Goal: Task Accomplishment & Management: Manage account settings

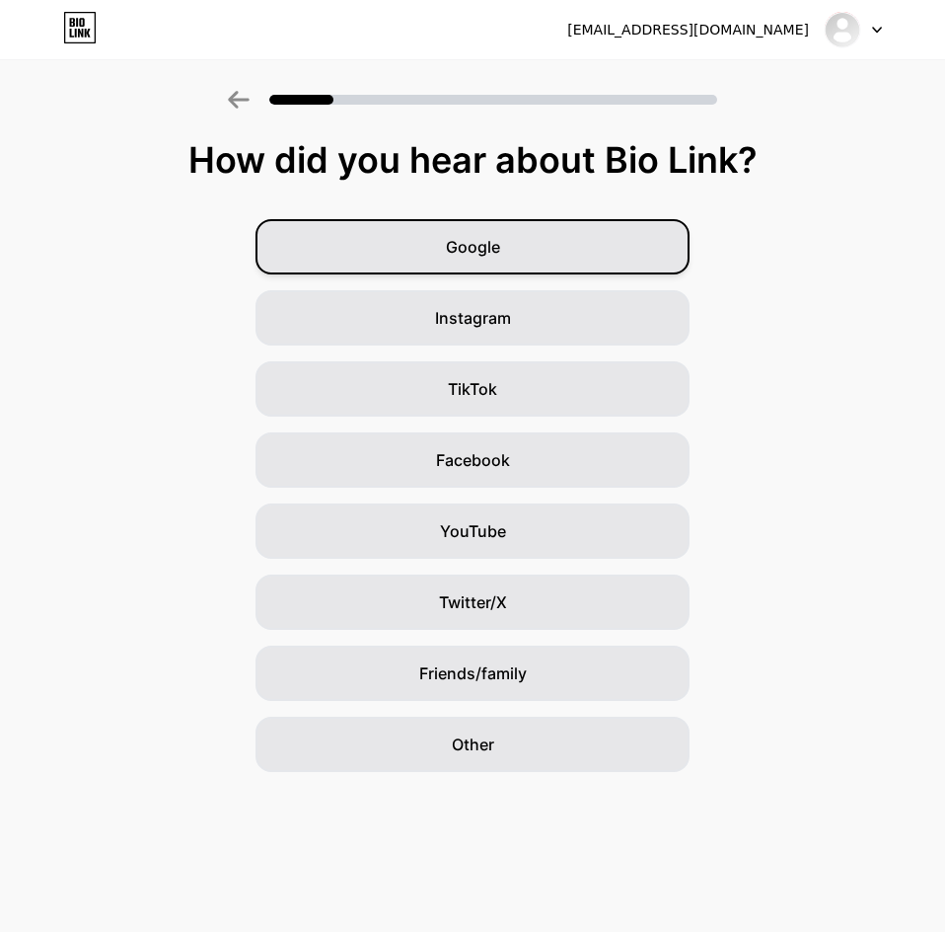
click at [552, 261] on div "Google" at bounding box center [473, 246] width 434 height 55
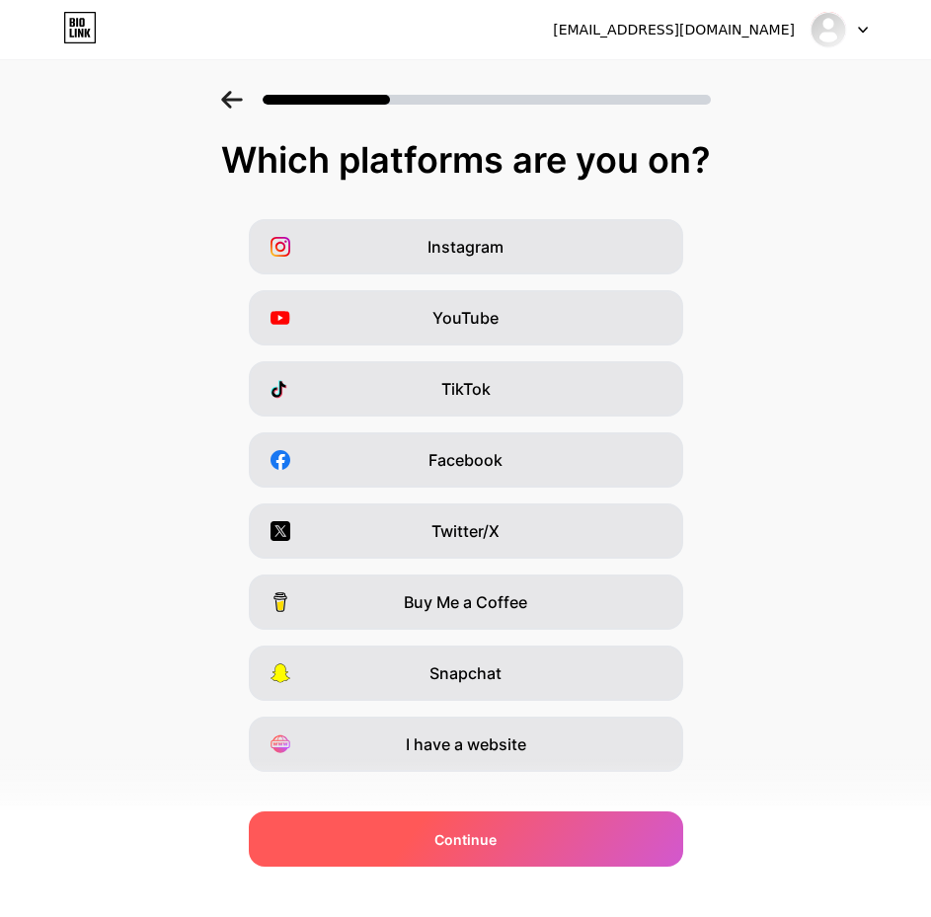
click at [574, 845] on div "Continue" at bounding box center [466, 838] width 434 height 55
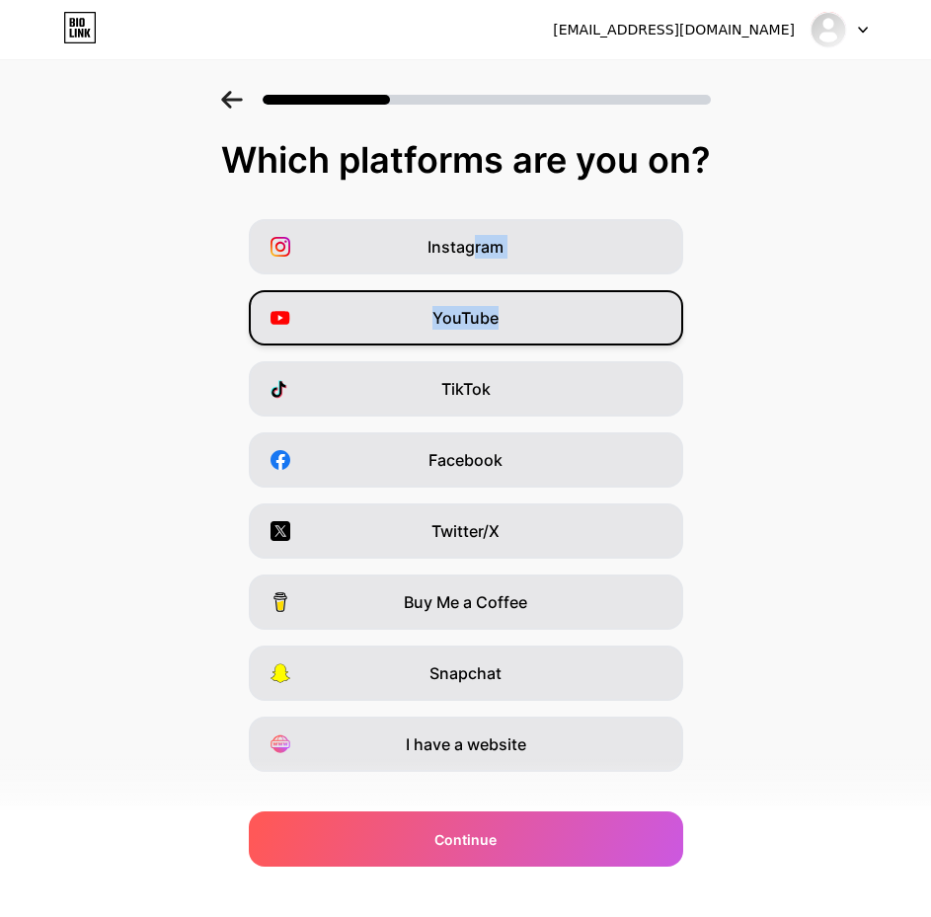
drag, startPoint x: 480, startPoint y: 251, endPoint x: 506, endPoint y: 318, distance: 72.2
click at [506, 318] on div "Instagram YouTube TikTok Facebook Twitter/X Buy Me a Coffee Snapchat I have a w…" at bounding box center [465, 495] width 911 height 553
click at [506, 318] on div "YouTube" at bounding box center [466, 317] width 434 height 55
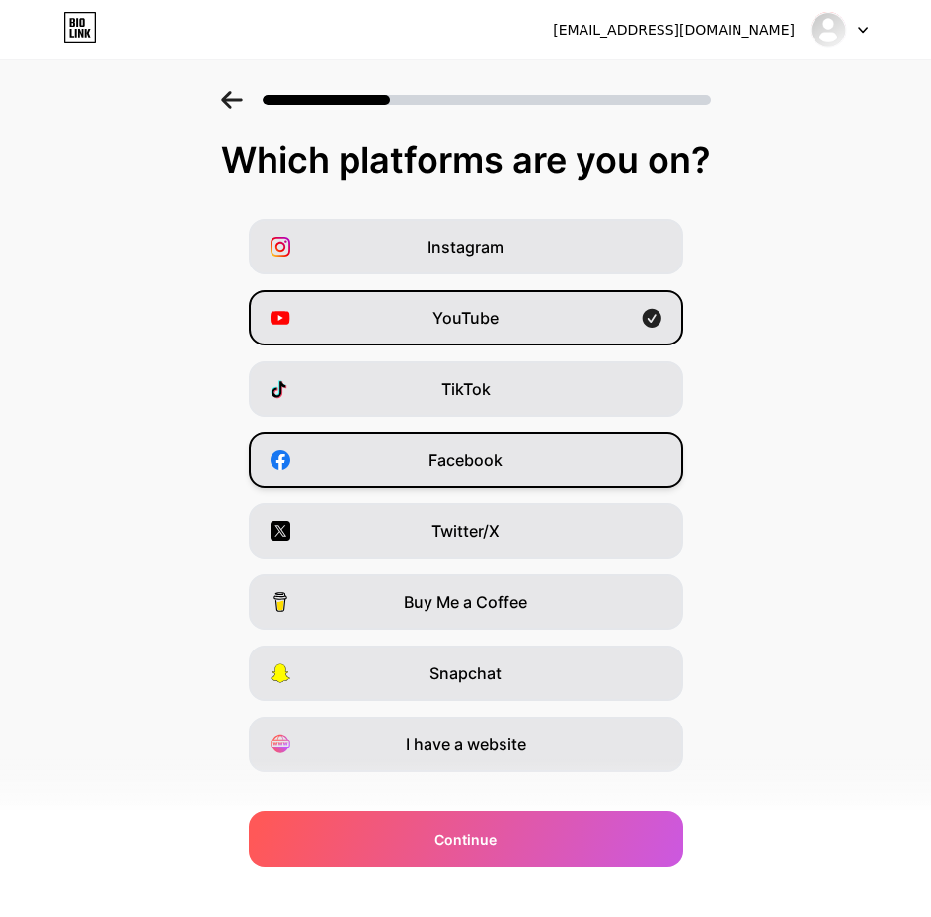
click at [548, 443] on div "Facebook" at bounding box center [466, 459] width 434 height 55
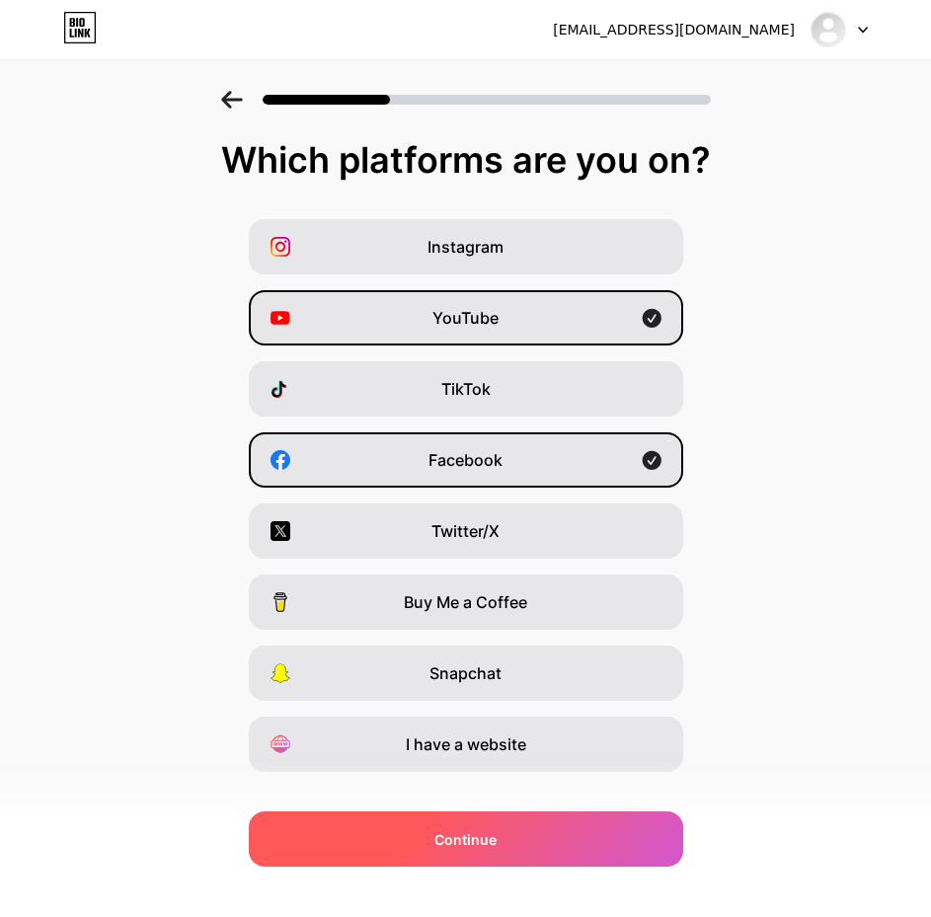
click at [608, 851] on div "Continue" at bounding box center [466, 838] width 434 height 55
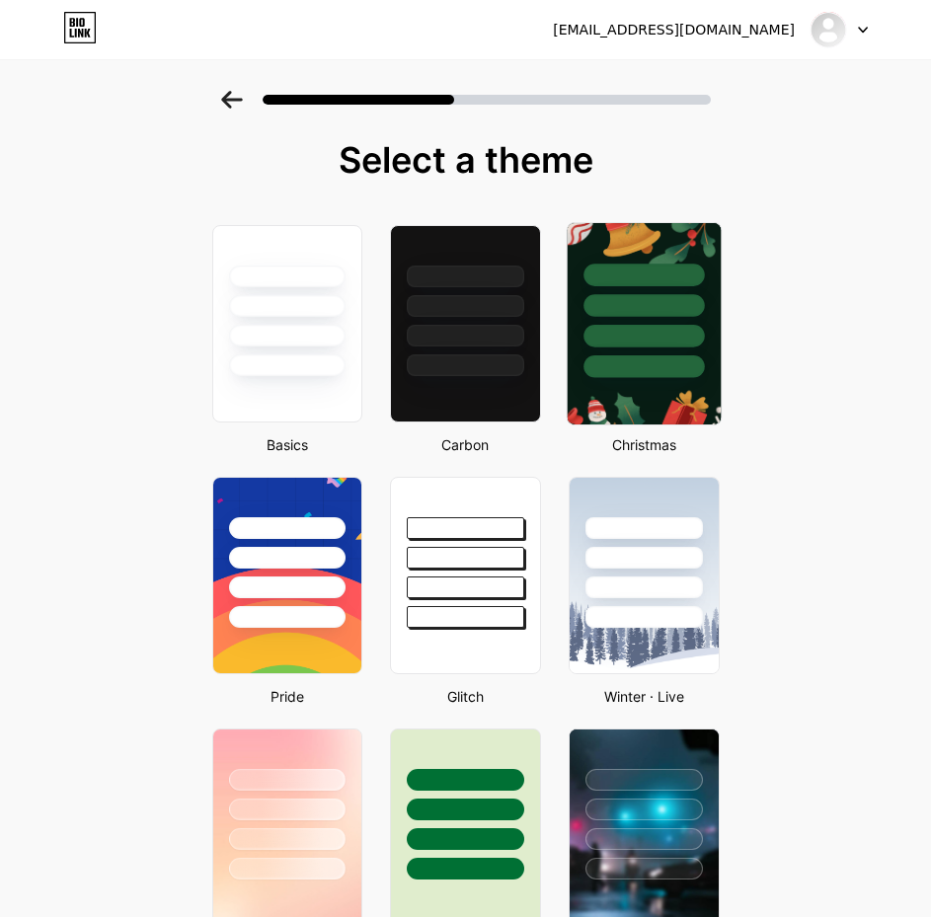
click at [651, 353] on div at bounding box center [643, 300] width 153 height 155
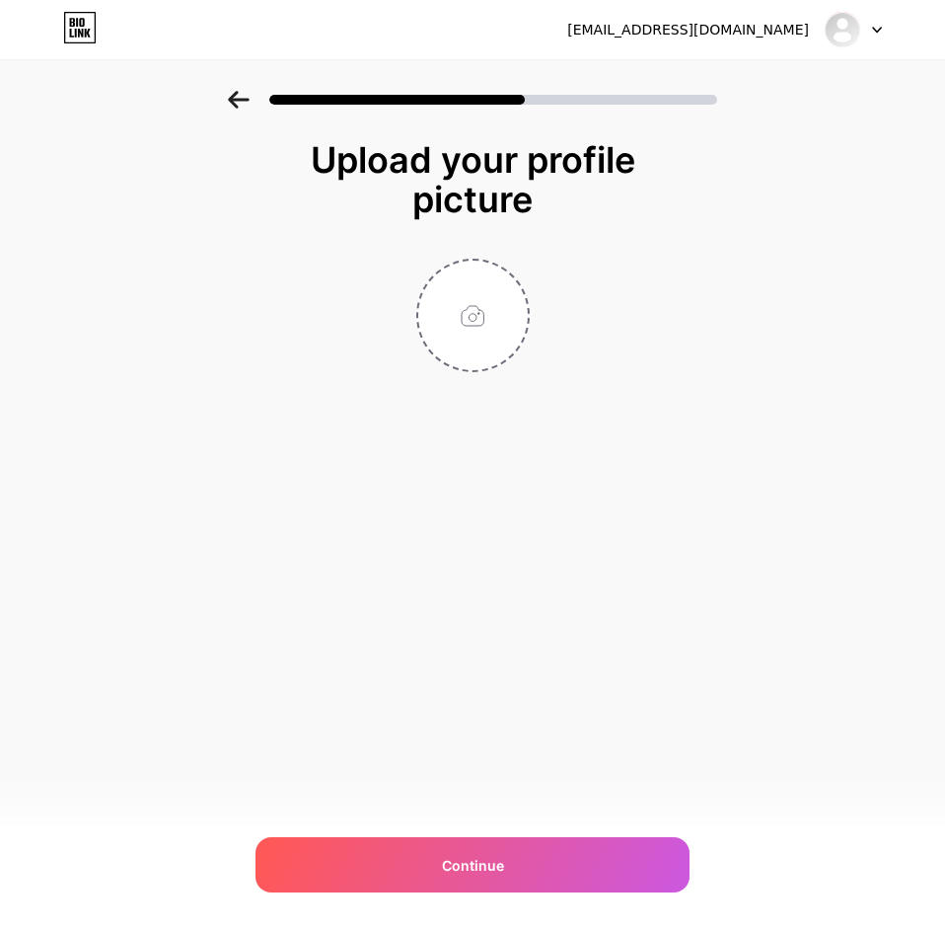
click at [237, 106] on icon at bounding box center [238, 100] width 21 height 18
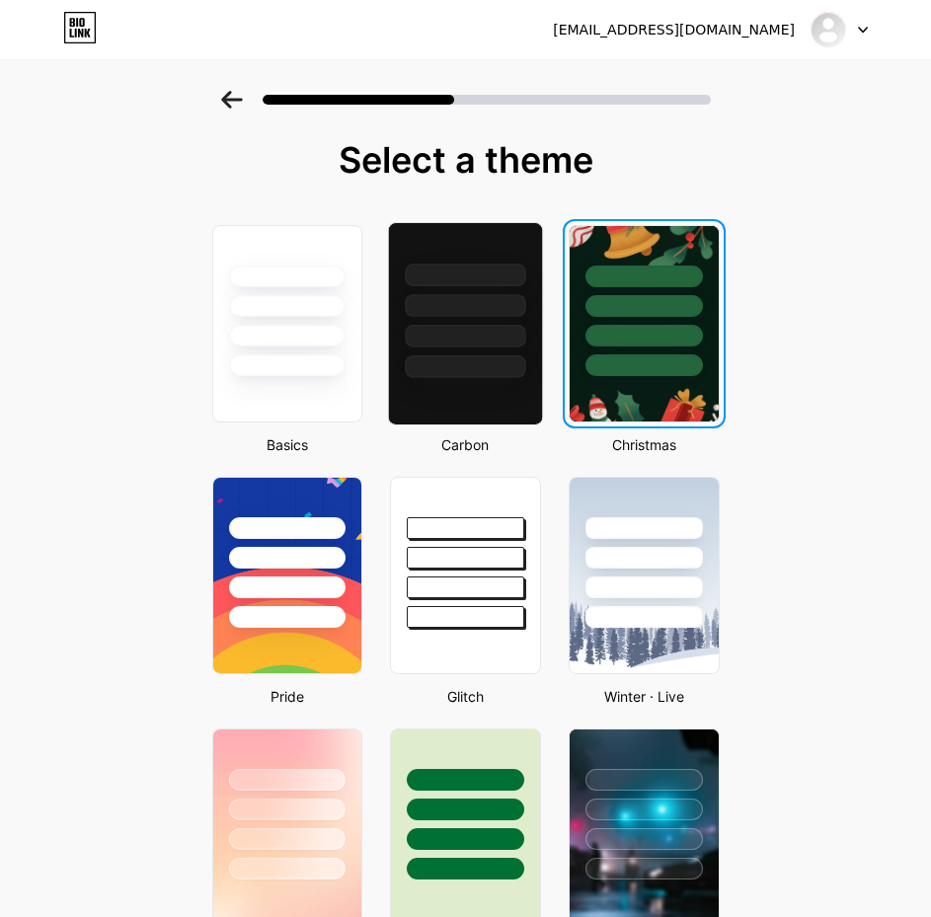
click at [503, 334] on div at bounding box center [465, 336] width 120 height 23
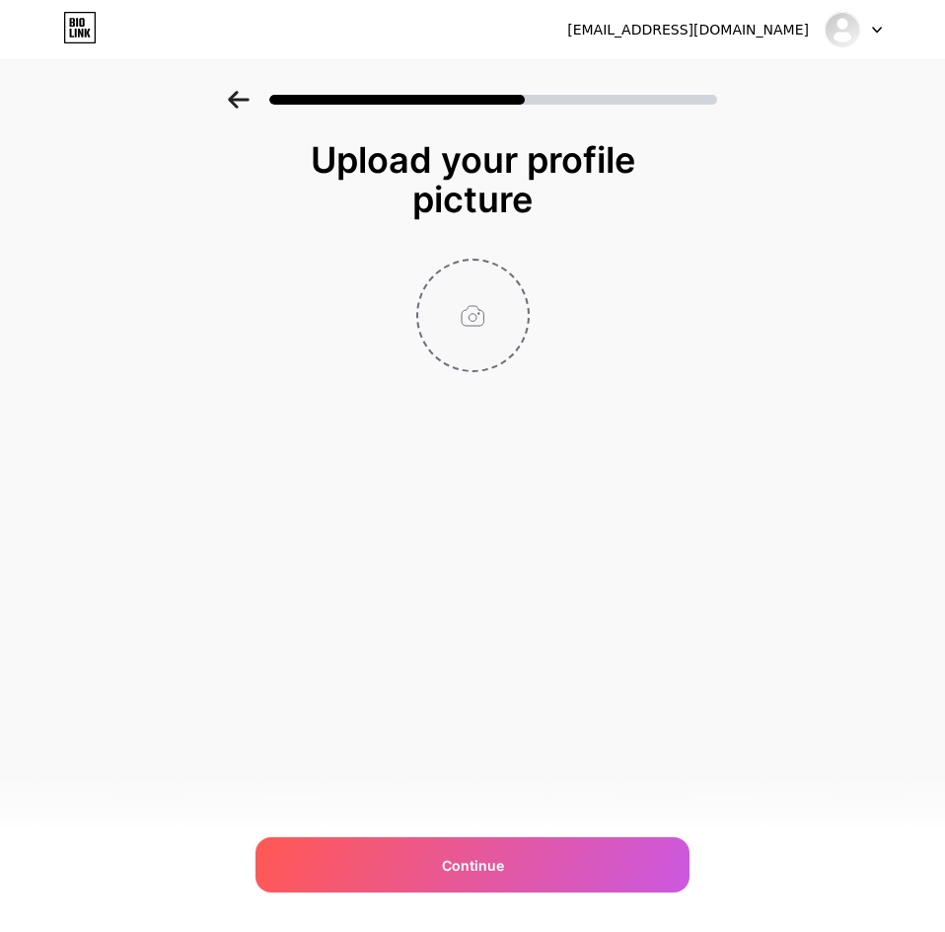
click at [459, 336] on input "file" at bounding box center [473, 316] width 110 height 110
click at [492, 329] on input "file" at bounding box center [473, 316] width 110 height 110
type input "C:\fakepath\icon.png"
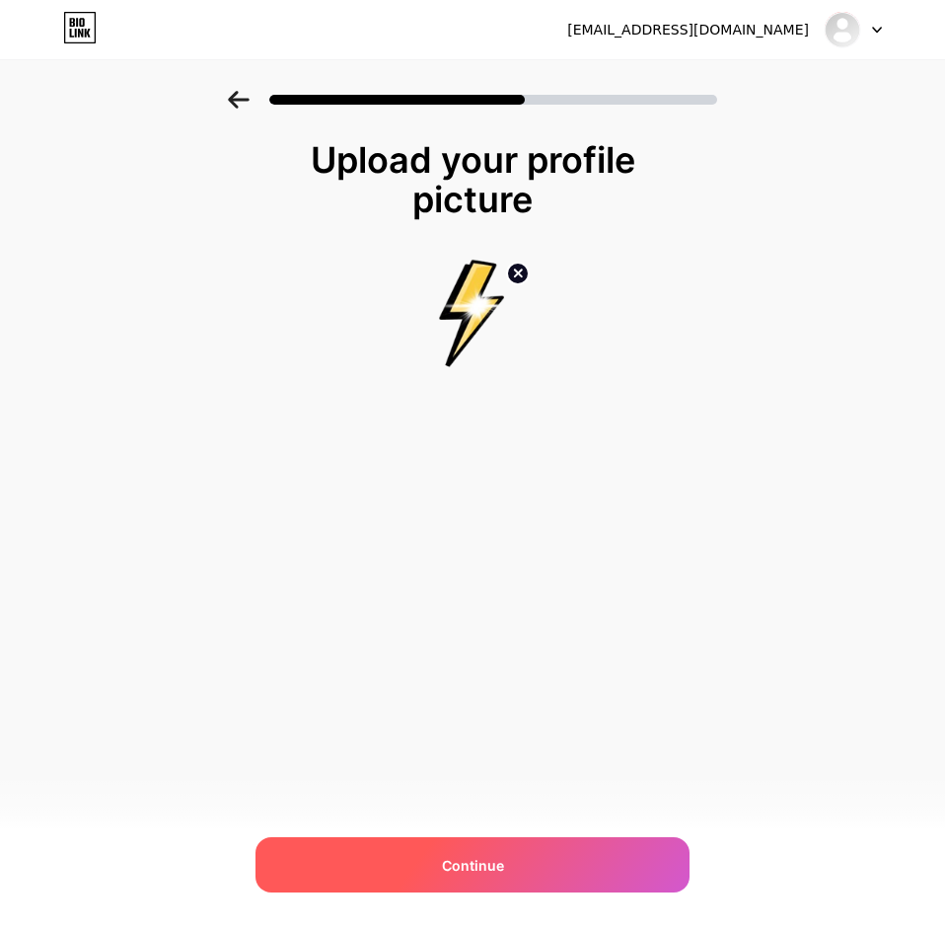
click at [570, 855] on div "Continue" at bounding box center [473, 864] width 434 height 55
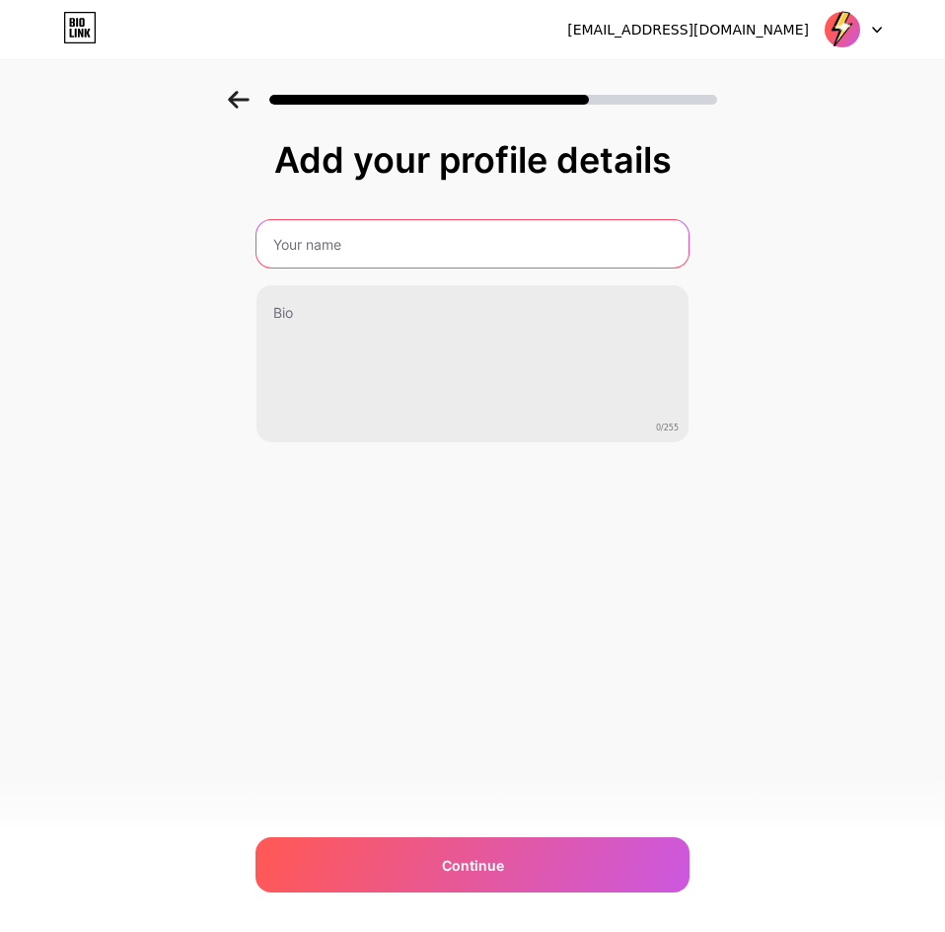
click at [449, 233] on input "text" at bounding box center [473, 243] width 432 height 47
type input "Bri303"
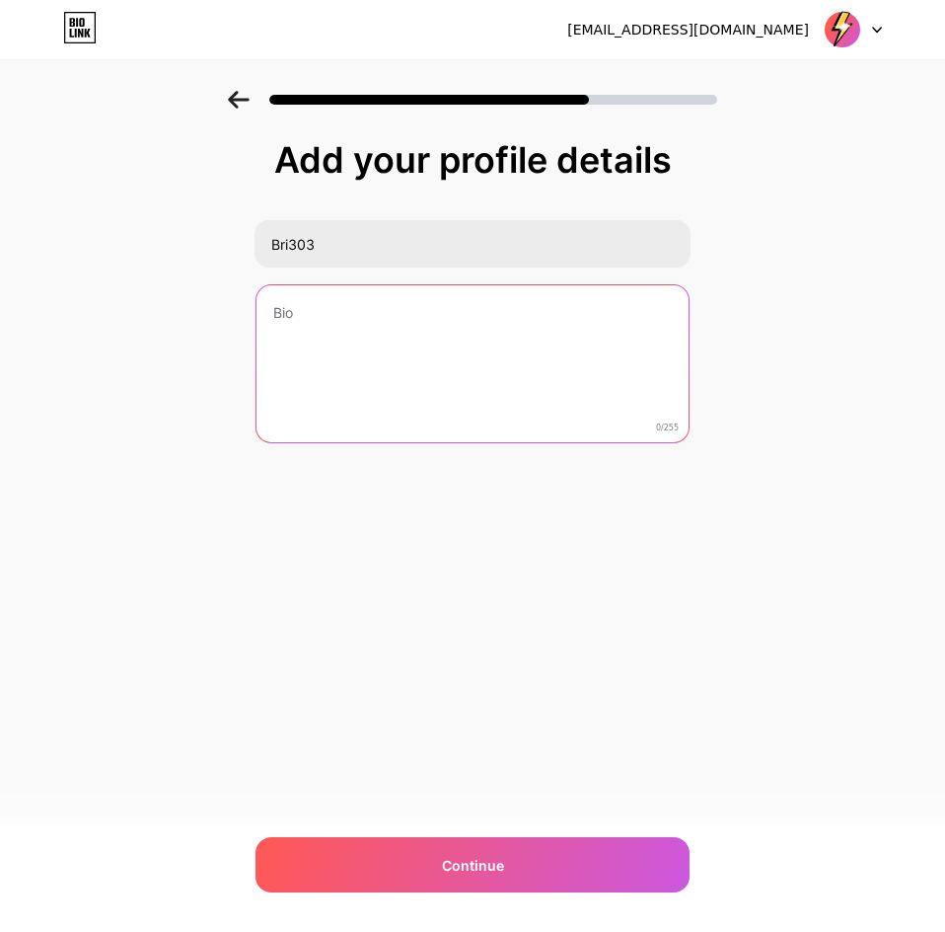
click at [387, 288] on textarea at bounding box center [473, 364] width 432 height 159
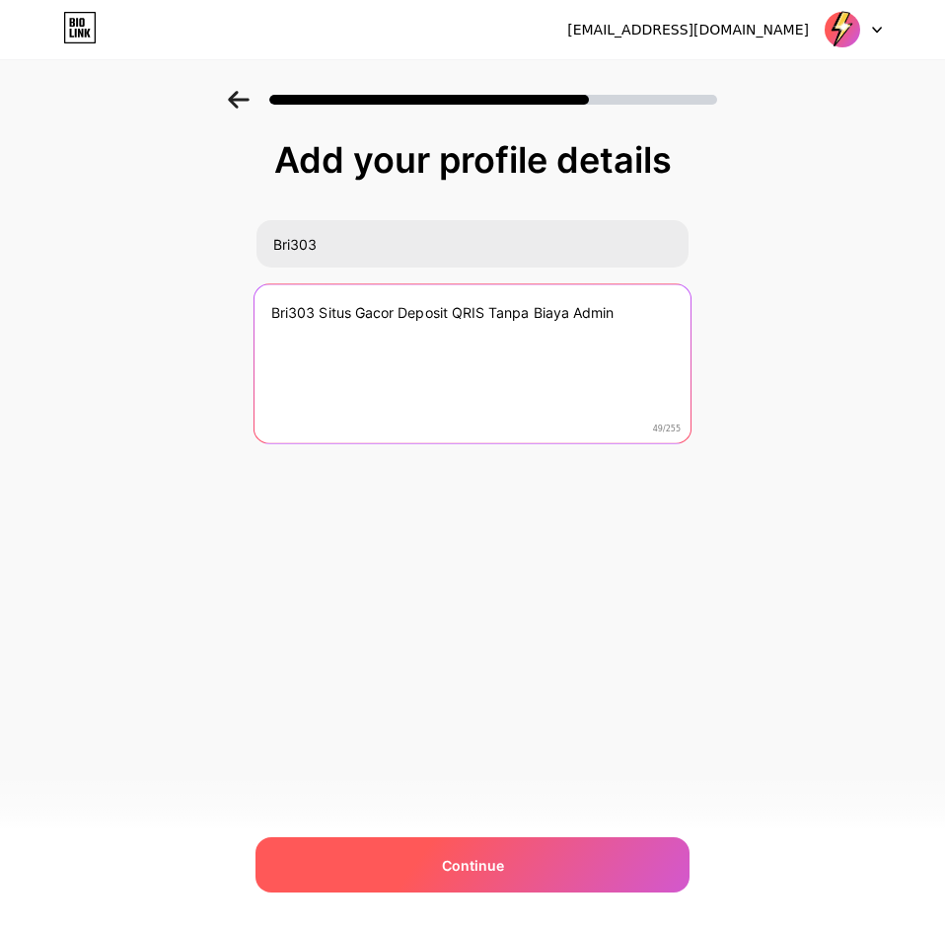
type textarea "Bri303 Situs Gacor Deposit QRIS Tanpa Biaya Admin"
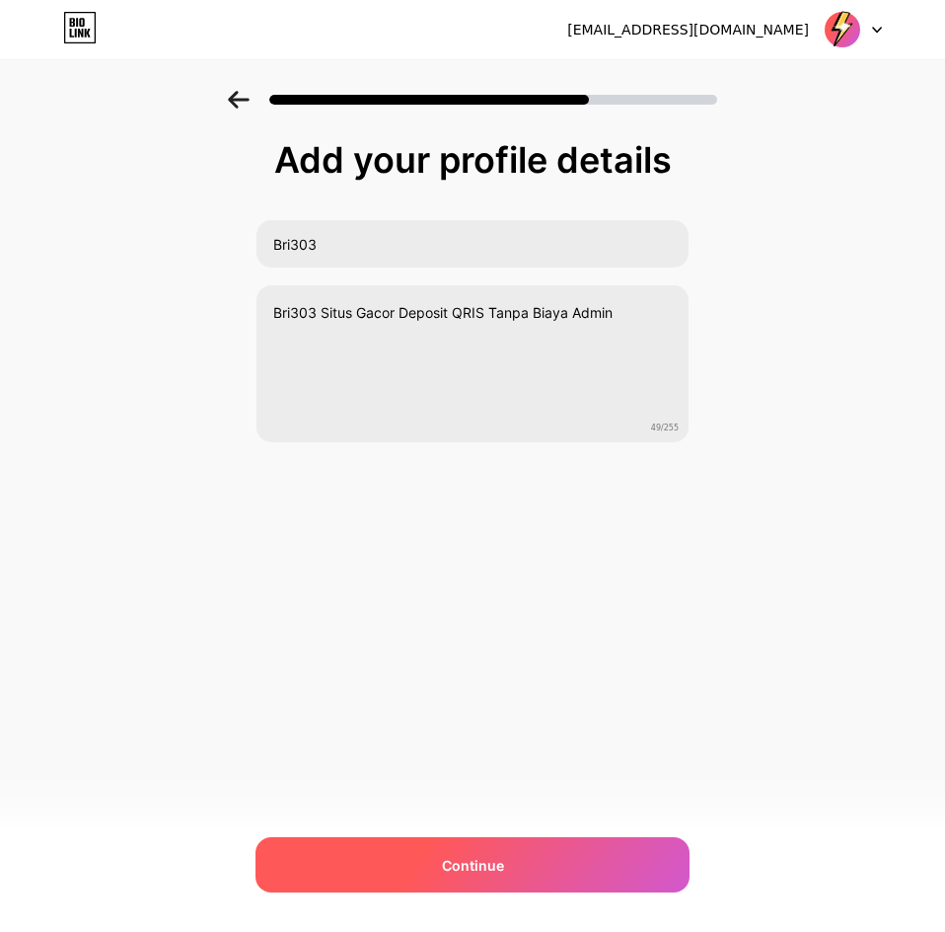
click at [672, 851] on div "Continue" at bounding box center [473, 864] width 434 height 55
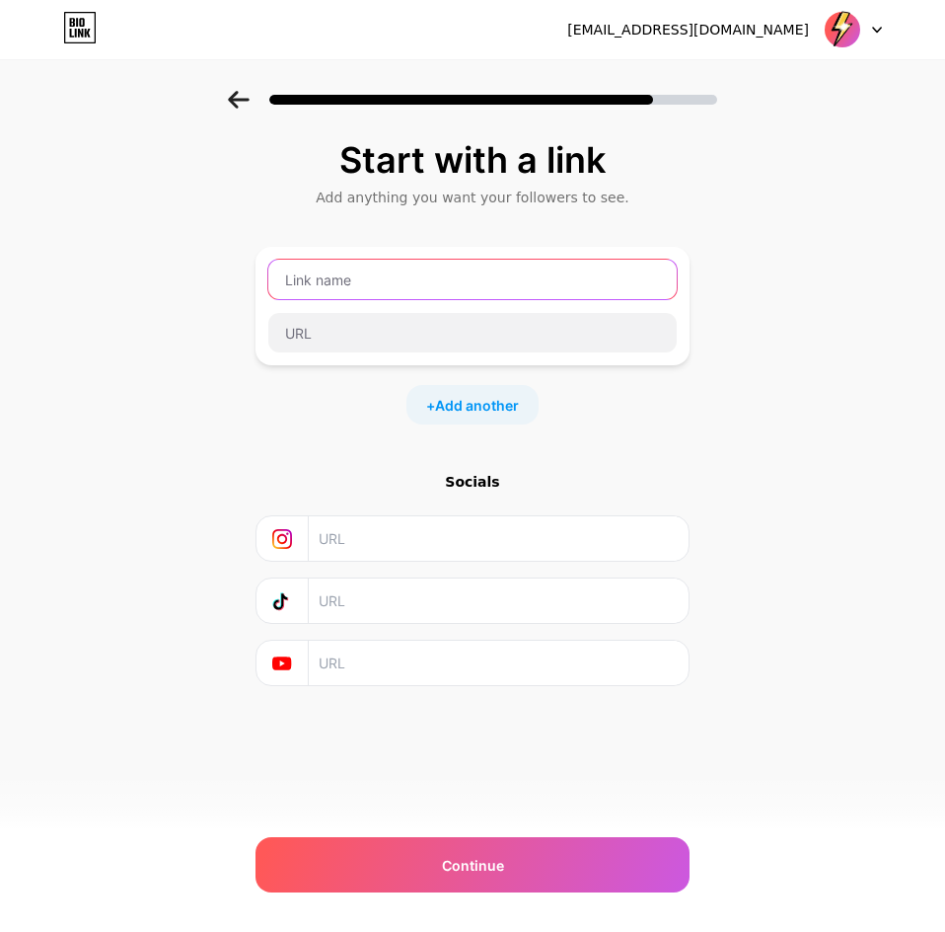
click at [327, 282] on input "text" at bounding box center [472, 279] width 409 height 39
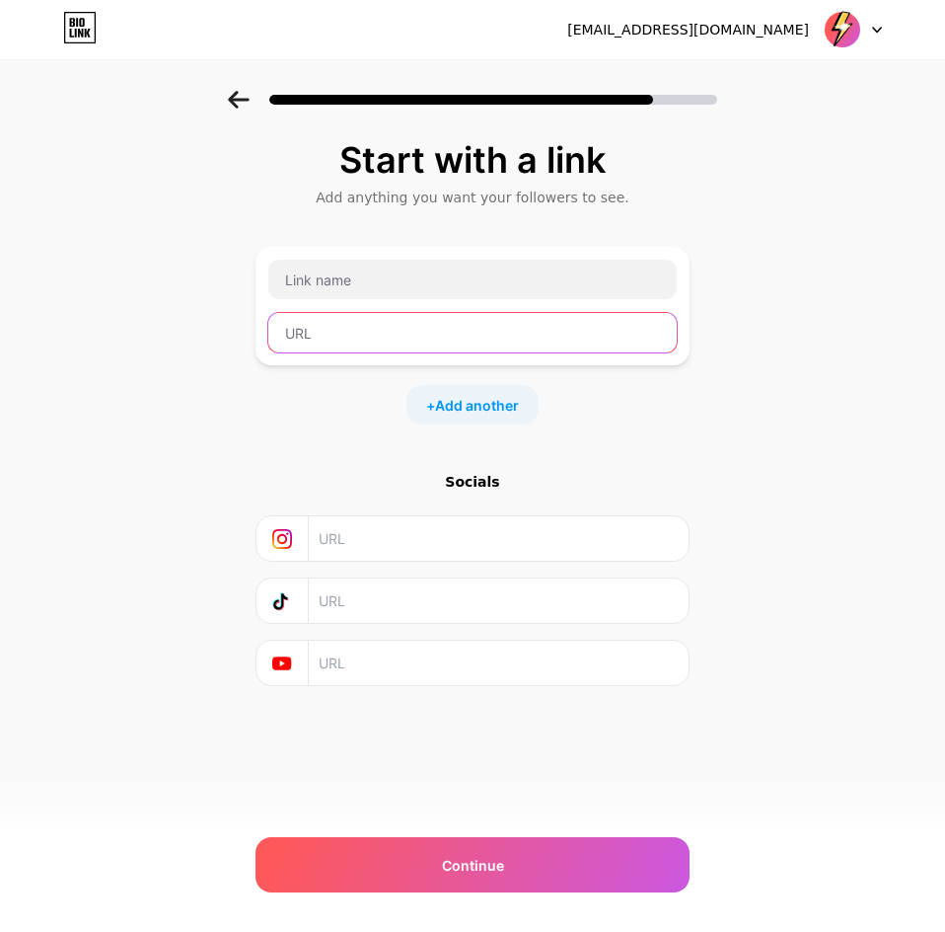
click at [367, 330] on input "text" at bounding box center [472, 332] width 409 height 39
paste input "[URL][DOMAIN_NAME]"
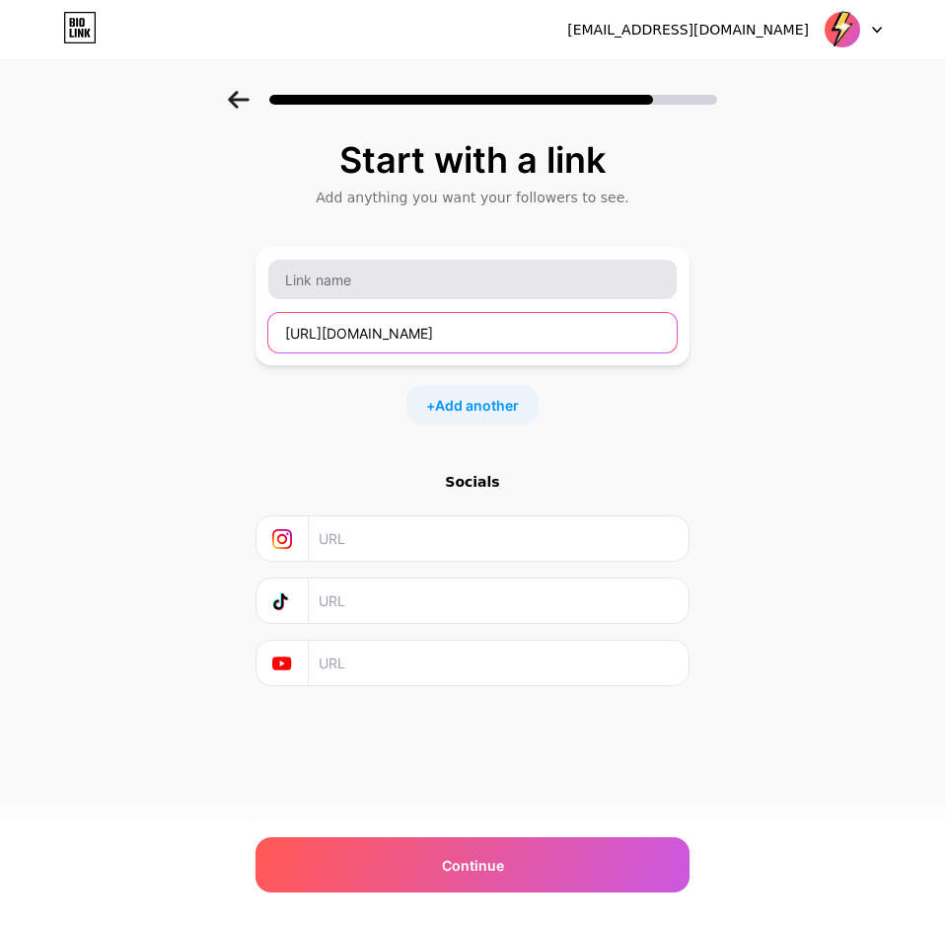
type input "[URL][DOMAIN_NAME]"
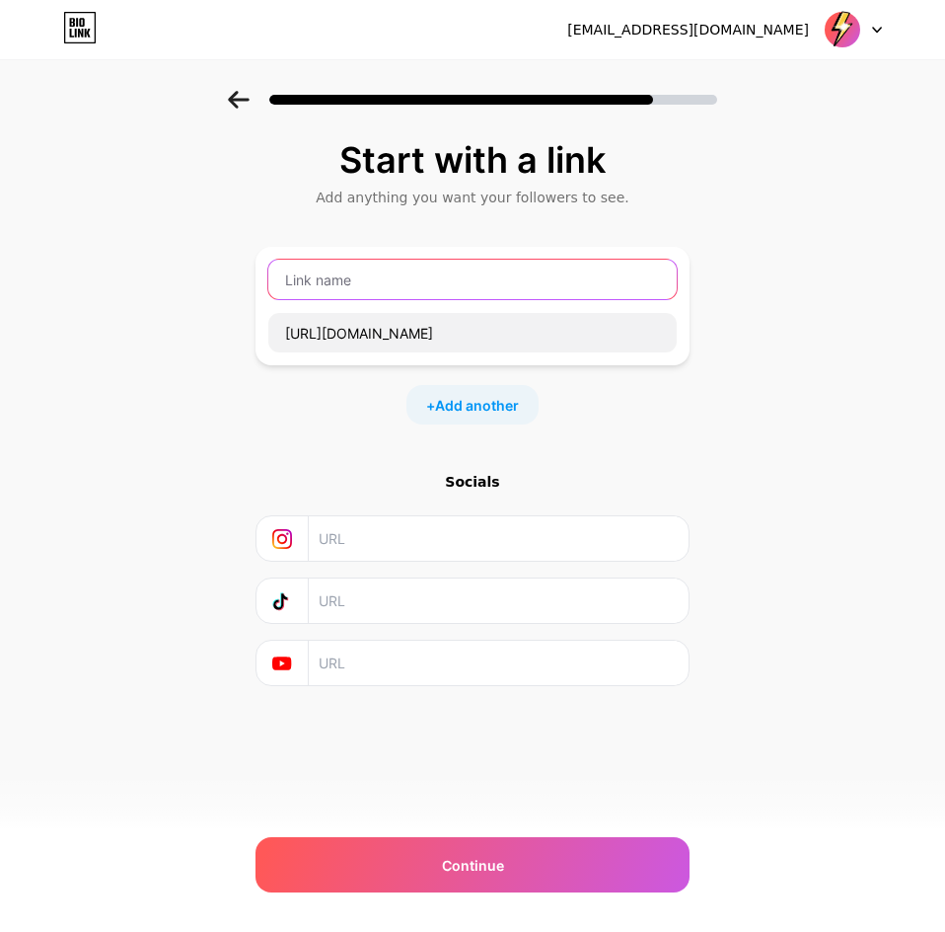
click at [380, 286] on input "text" at bounding box center [472, 279] width 409 height 39
type input "Login Bri303"
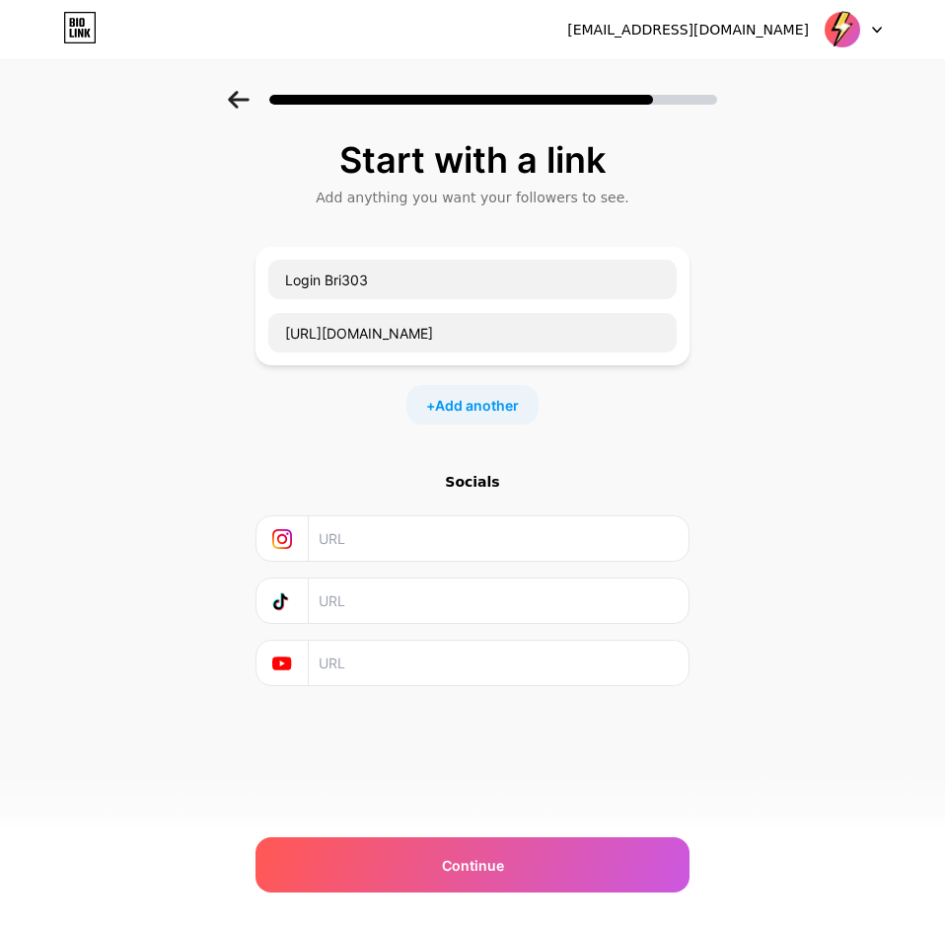
click at [395, 542] on input "text" at bounding box center [498, 538] width 358 height 44
paste input "[URL][DOMAIN_NAME]"
type input "[URL][DOMAIN_NAME]"
click at [468, 602] on input "text" at bounding box center [498, 600] width 358 height 44
click at [462, 657] on input "text" at bounding box center [498, 662] width 358 height 44
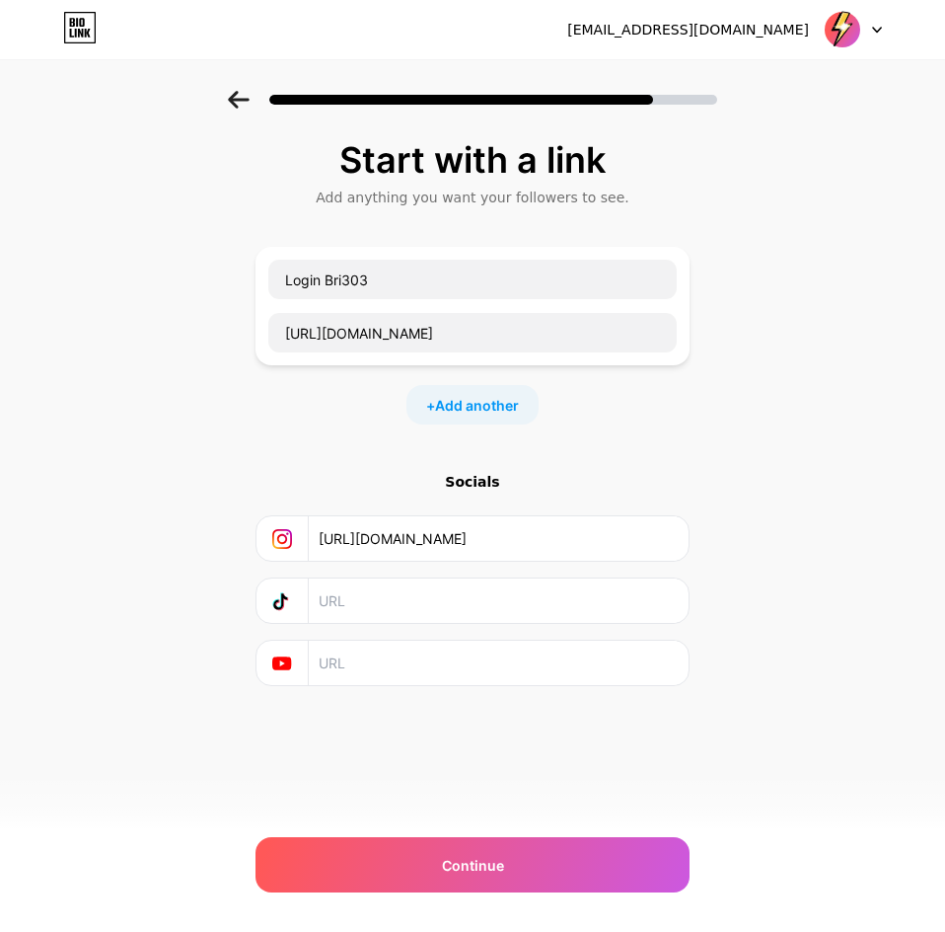
paste input "[URL][DOMAIN_NAME]"
type input "[URL][DOMAIN_NAME]"
click at [469, 601] on input "text" at bounding box center [498, 600] width 358 height 44
paste input "[URL][DOMAIN_NAME]"
type input "[URL][DOMAIN_NAME]"
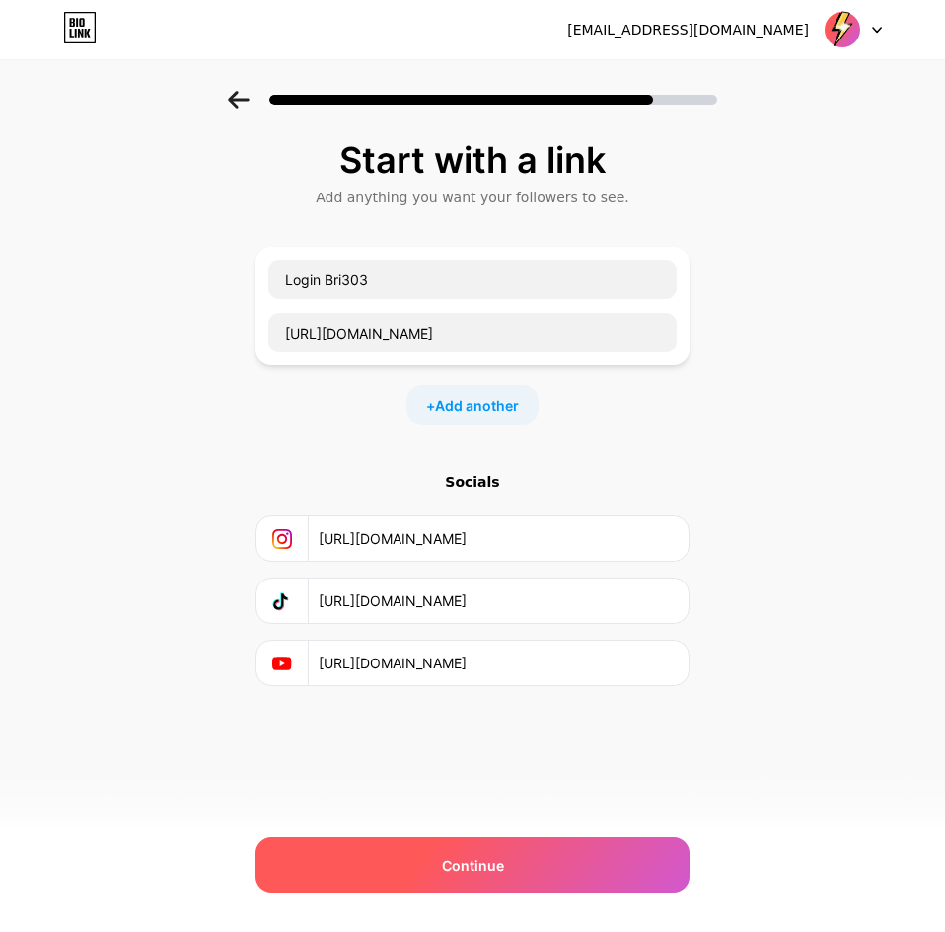
click at [563, 860] on div "Continue" at bounding box center [473, 864] width 434 height 55
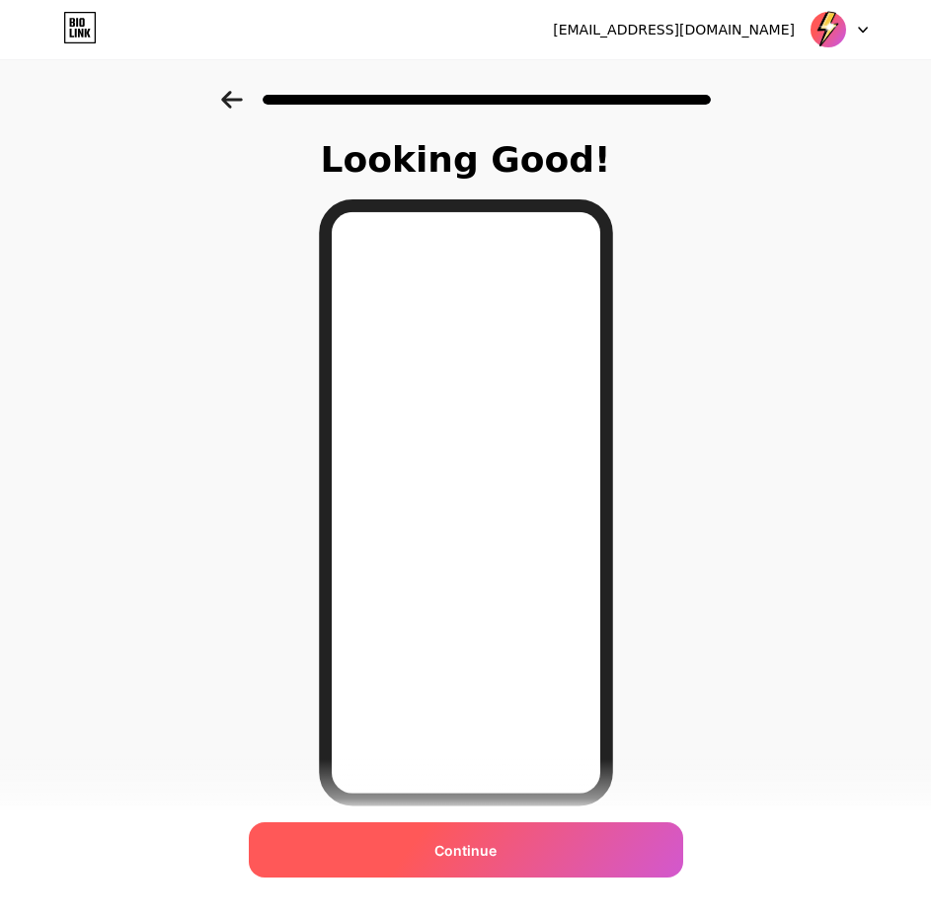
click at [576, 842] on div "Continue" at bounding box center [466, 849] width 434 height 55
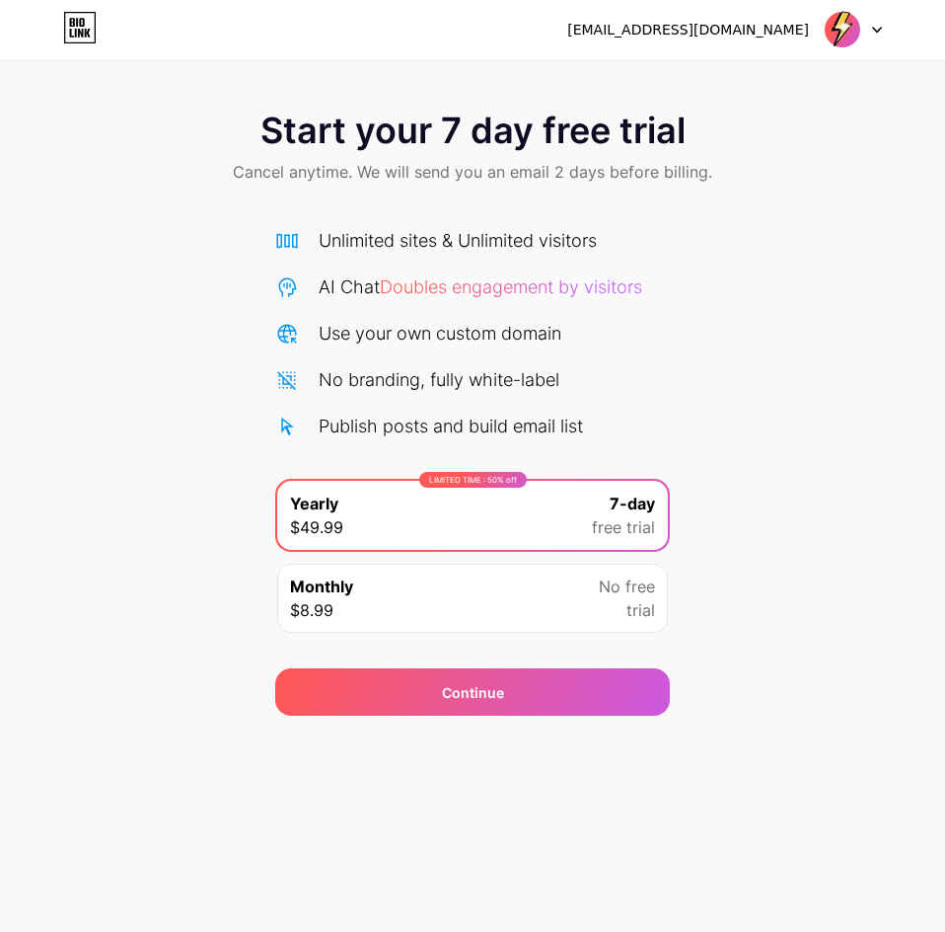
click at [452, 222] on div "Unlimited sites & Unlimited visitors AI Chat Doubles engagement by visitors Use…" at bounding box center [472, 425] width 395 height 437
click at [528, 325] on div "Use your own custom domain" at bounding box center [440, 333] width 243 height 27
click at [612, 617] on div "No free trial" at bounding box center [627, 597] width 56 height 47
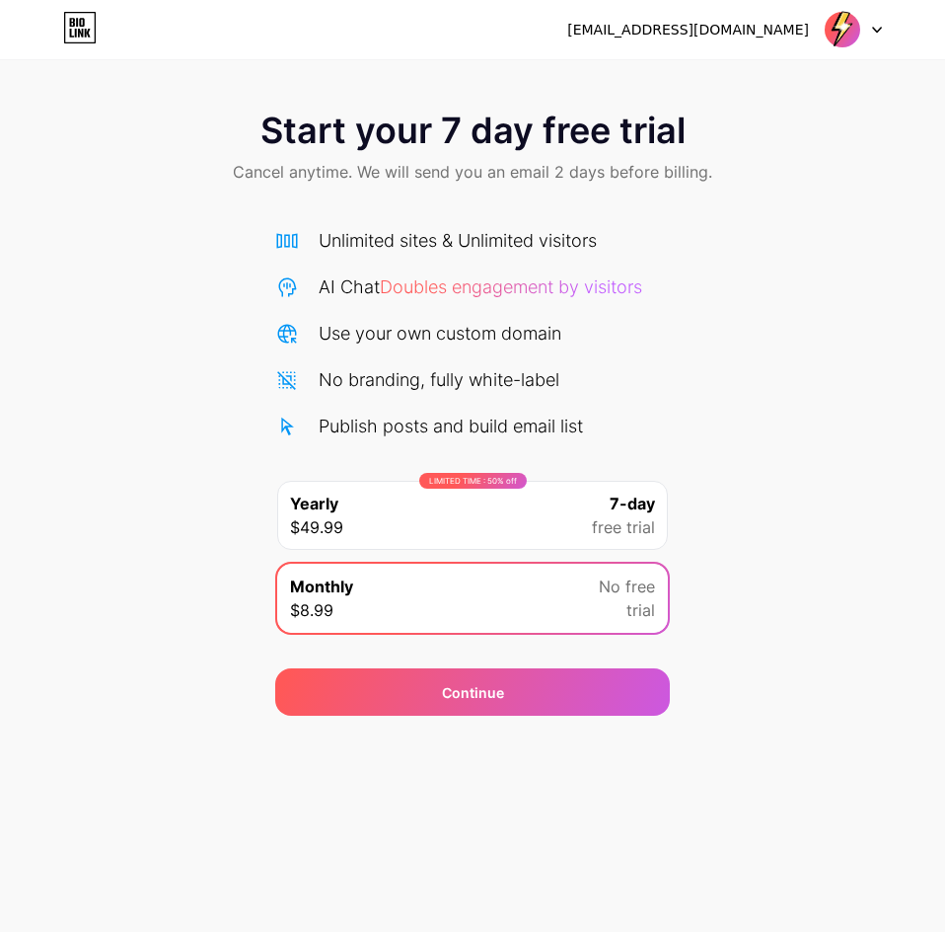
click at [619, 523] on span "free trial" at bounding box center [623, 527] width 63 height 24
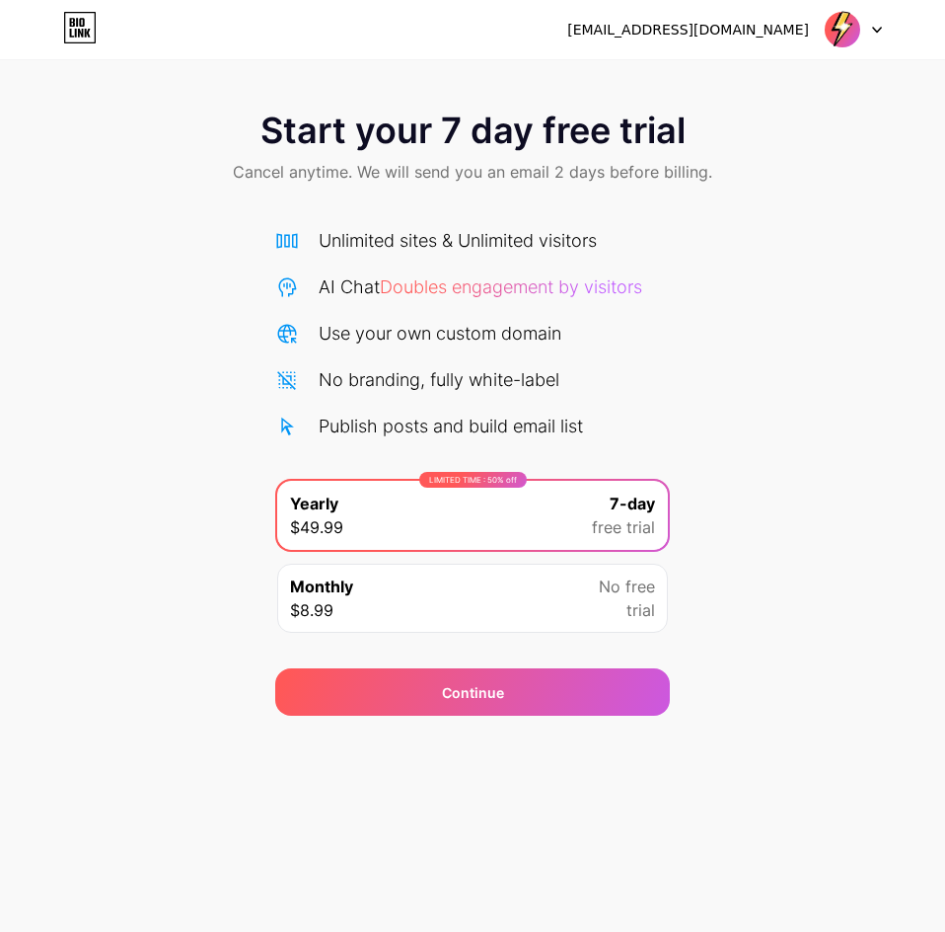
click at [504, 157] on div "Start your 7 day free trial Cancel anytime. We will send you an email 2 days be…" at bounding box center [472, 149] width 945 height 116
click at [377, 132] on span "Start your 7 day free trial" at bounding box center [473, 130] width 425 height 39
click at [843, 36] on img at bounding box center [842, 29] width 37 height 37
